Goal: Transaction & Acquisition: Purchase product/service

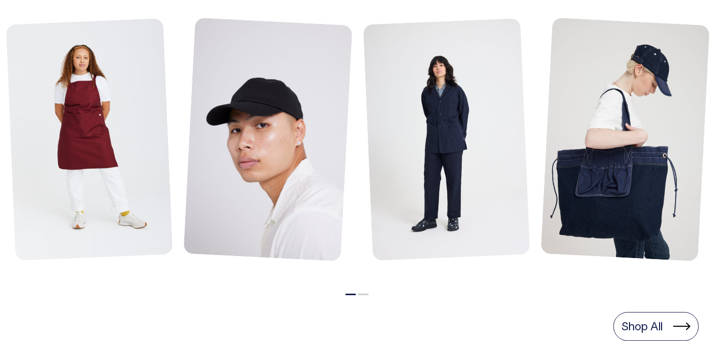
scroll to position [493, 0]
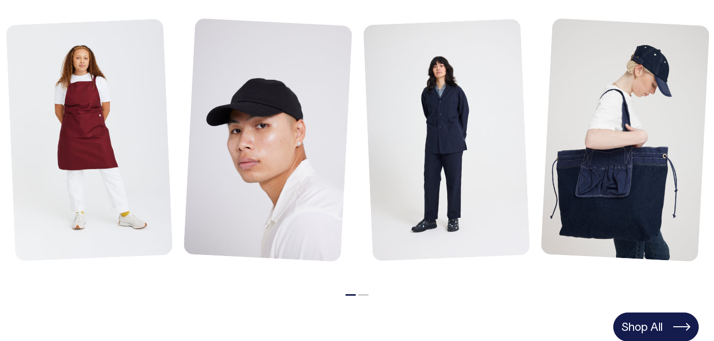
click at [644, 335] on link "Shop All" at bounding box center [655, 326] width 85 height 28
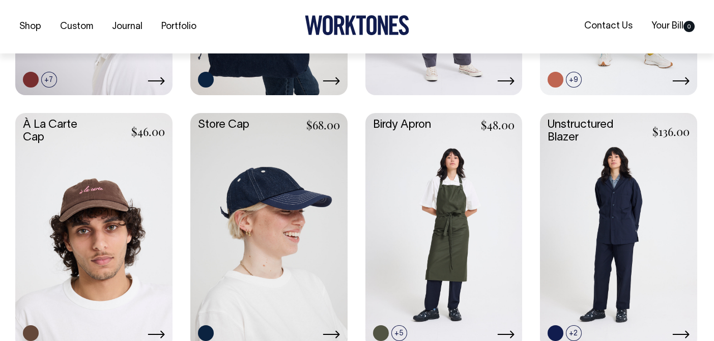
scroll to position [633, 0]
click at [637, 213] on link at bounding box center [618, 229] width 157 height 234
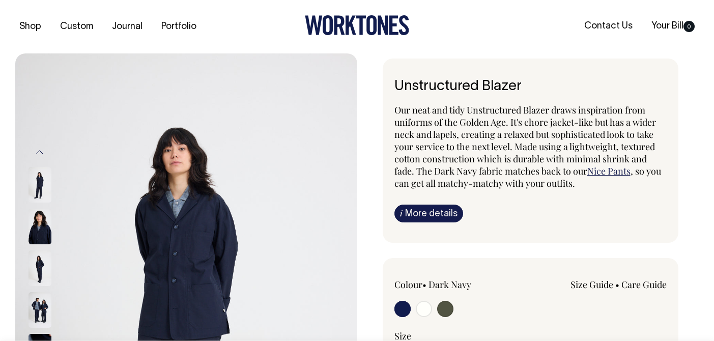
click at [33, 316] on img at bounding box center [39, 310] width 23 height 36
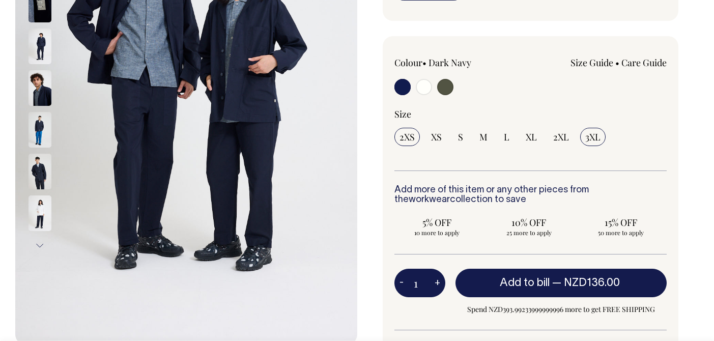
scroll to position [222, 0]
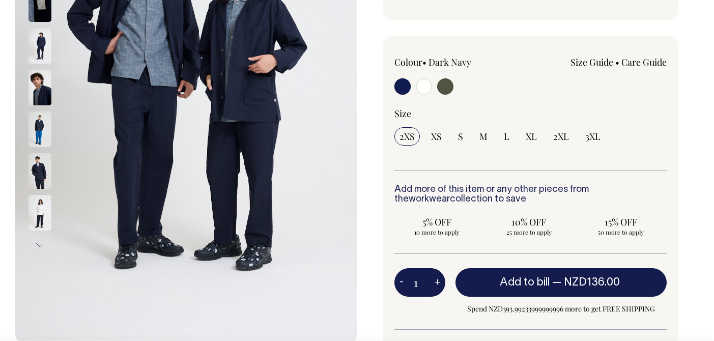
click at [51, 92] on img at bounding box center [39, 88] width 23 height 36
